Goal: Consume media (video, audio)

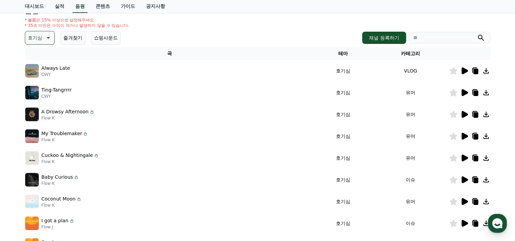
scroll to position [219, 0]
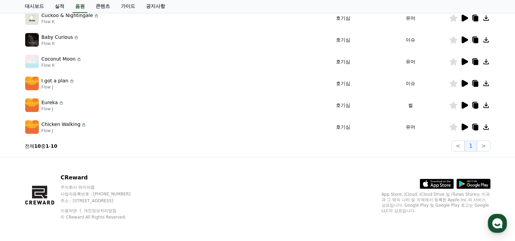
click at [465, 127] on icon at bounding box center [465, 127] width 6 height 7
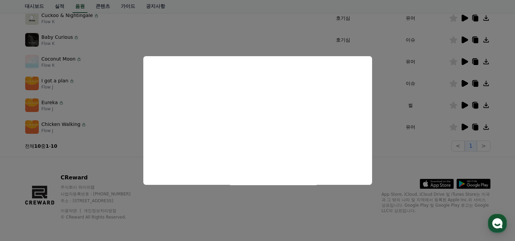
click at [463, 107] on button "close modal" at bounding box center [257, 120] width 515 height 241
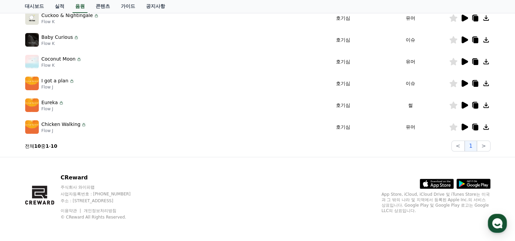
click at [462, 102] on icon at bounding box center [465, 105] width 6 height 7
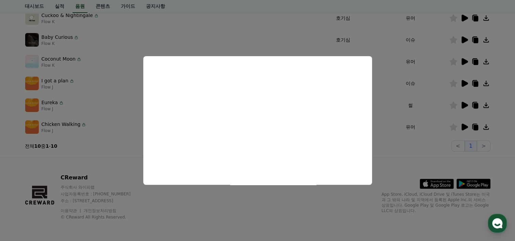
click at [462, 84] on button "close modal" at bounding box center [257, 120] width 515 height 241
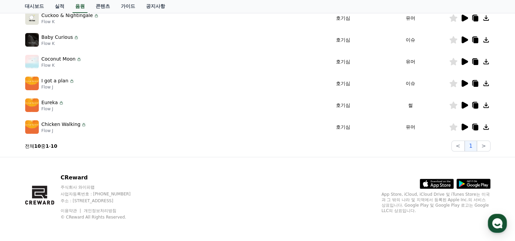
click at [462, 84] on icon at bounding box center [465, 83] width 8 height 8
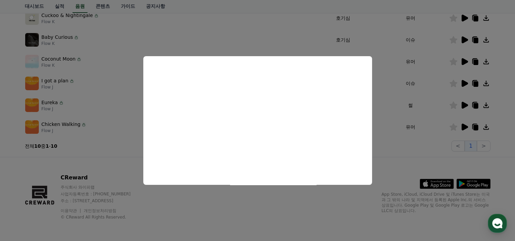
click at [466, 41] on button "close modal" at bounding box center [257, 120] width 515 height 241
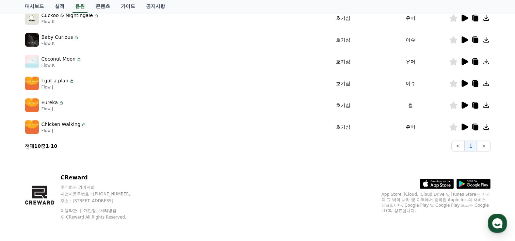
click at [465, 38] on icon at bounding box center [465, 39] width 6 height 7
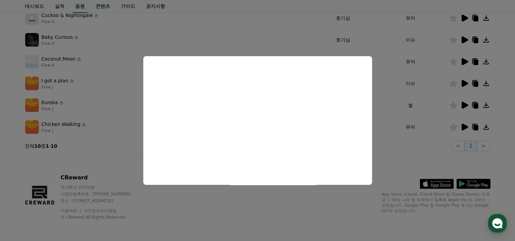
click at [465, 37] on button "close modal" at bounding box center [257, 120] width 515 height 241
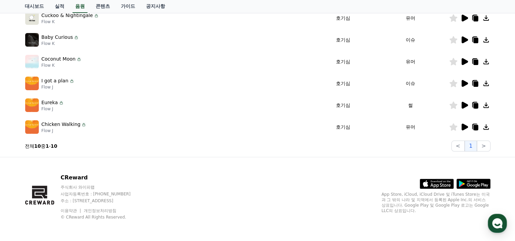
click at [465, 37] on icon at bounding box center [465, 39] width 6 height 7
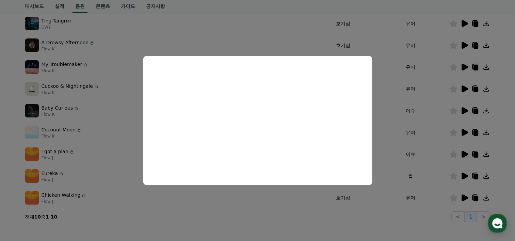
scroll to position [140, 0]
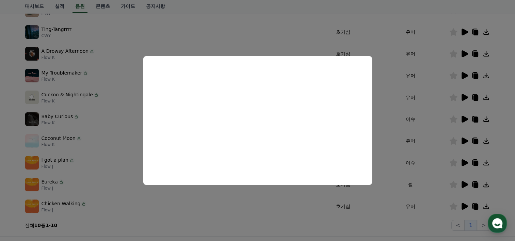
click at [464, 51] on button "close modal" at bounding box center [257, 120] width 515 height 241
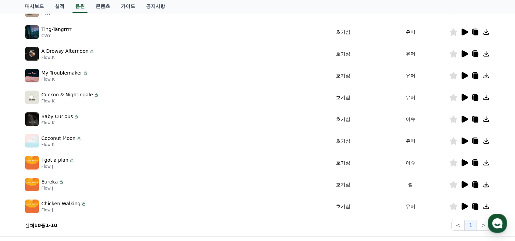
scroll to position [0, 0]
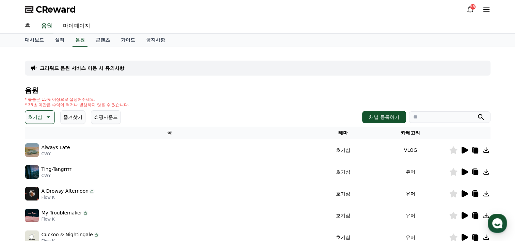
click at [36, 120] on p "호기심" at bounding box center [35, 117] width 14 height 10
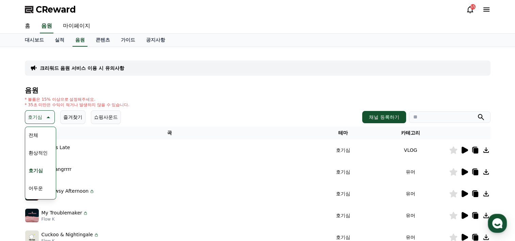
click at [38, 188] on button "어두운" at bounding box center [36, 188] width 20 height 15
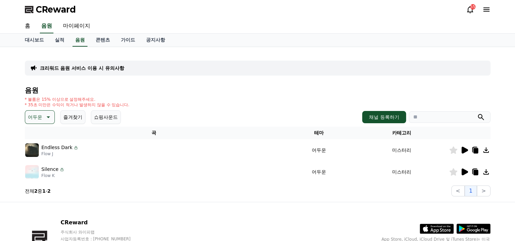
click at [464, 149] on icon at bounding box center [465, 150] width 6 height 7
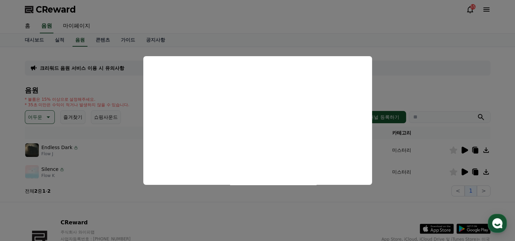
click at [461, 170] on button "close modal" at bounding box center [257, 120] width 515 height 241
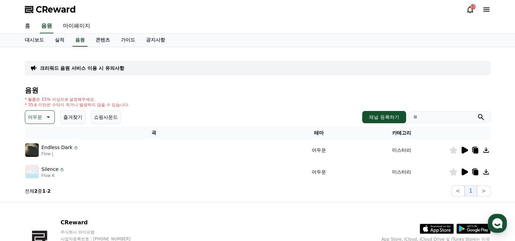
click at [464, 170] on icon at bounding box center [465, 172] width 6 height 7
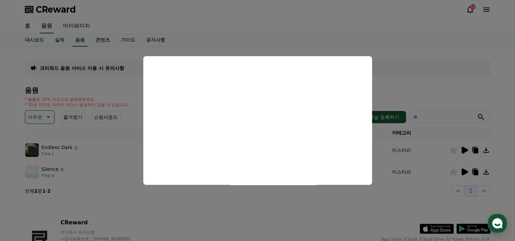
click at [476, 170] on button "close modal" at bounding box center [257, 120] width 515 height 241
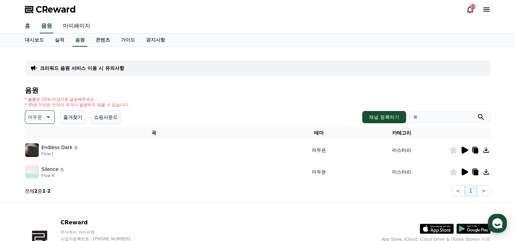
click at [476, 170] on icon at bounding box center [476, 172] width 5 height 5
